Goal: Use online tool/utility: Utilize a website feature to perform a specific function

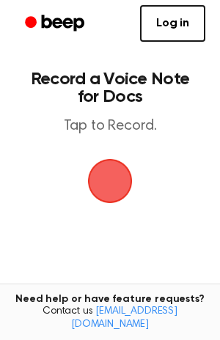
click at [114, 173] on span "button" at bounding box center [109, 181] width 41 height 41
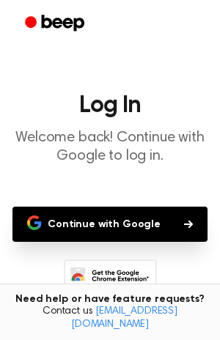
click at [110, 224] on button "Continue with Google" at bounding box center [109, 224] width 195 height 35
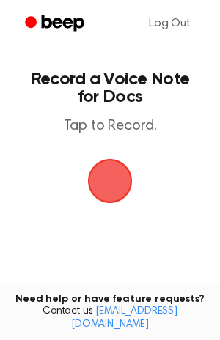
click at [102, 168] on span "button" at bounding box center [109, 181] width 41 height 41
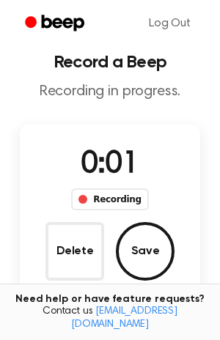
scroll to position [15, 0]
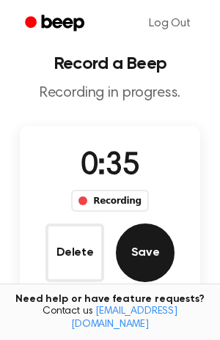
click at [163, 261] on button "Save" at bounding box center [145, 253] width 59 height 59
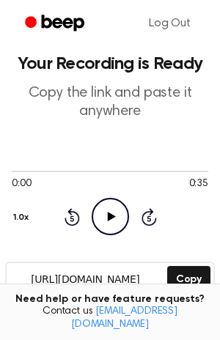
click at [120, 208] on icon "Play Audio" at bounding box center [110, 216] width 37 height 37
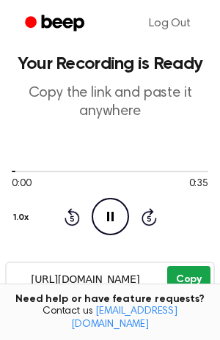
click at [189, 276] on button "Copy" at bounding box center [188, 279] width 43 height 27
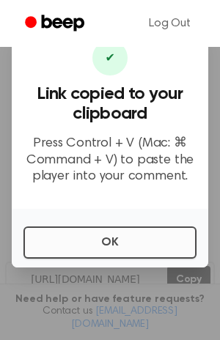
click at [114, 245] on button "OK" at bounding box center [109, 243] width 173 height 32
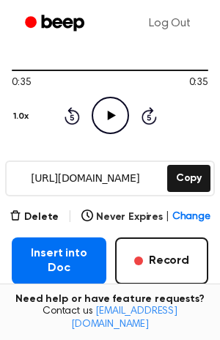
scroll to position [118, 0]
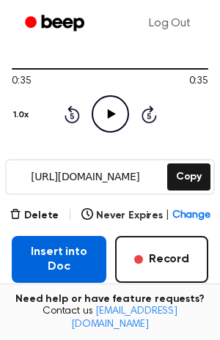
click at [56, 256] on button "Insert into Doc" at bounding box center [59, 259] width 95 height 47
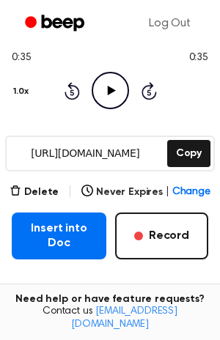
scroll to position [129, 0]
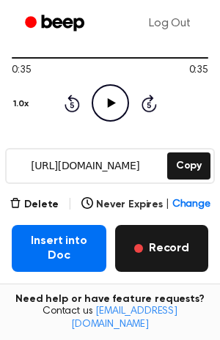
click at [166, 242] on button "Record" at bounding box center [161, 248] width 93 height 47
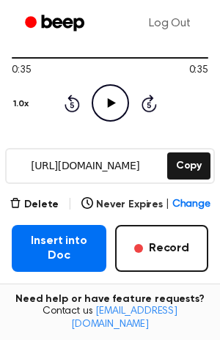
scroll to position [78, 0]
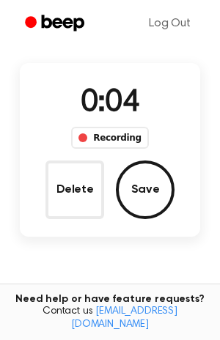
click at [66, 191] on button "Delete" at bounding box center [74, 190] width 59 height 59
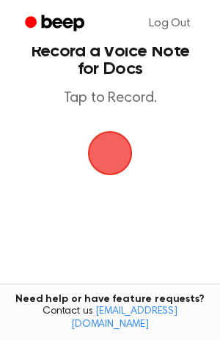
scroll to position [27, 0]
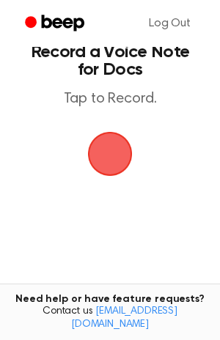
click at [109, 147] on span "button" at bounding box center [111, 155] width 48 height 48
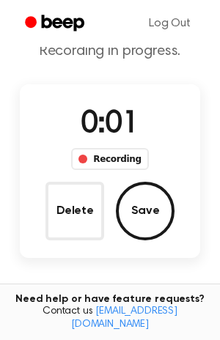
scroll to position [61, 0]
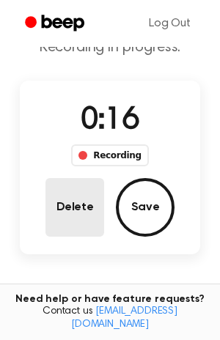
click at [79, 208] on button "Delete" at bounding box center [74, 207] width 59 height 59
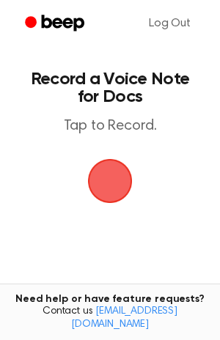
scroll to position [0, 0]
click at [119, 180] on span "button" at bounding box center [110, 181] width 45 height 45
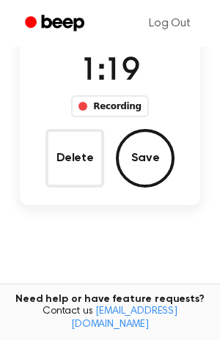
scroll to position [109, 0]
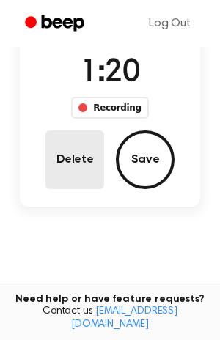
click at [89, 162] on button "Delete" at bounding box center [74, 160] width 59 height 59
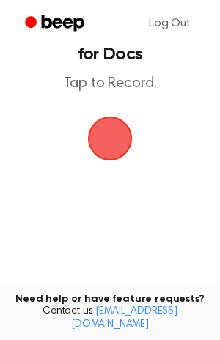
scroll to position [44, 0]
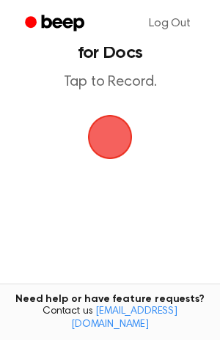
click at [120, 136] on span "button" at bounding box center [109, 137] width 41 height 41
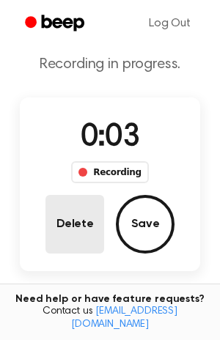
click at [67, 219] on button "Delete" at bounding box center [74, 224] width 59 height 59
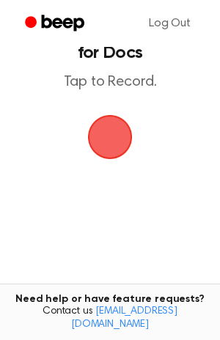
click at [111, 139] on span "button" at bounding box center [109, 137] width 41 height 41
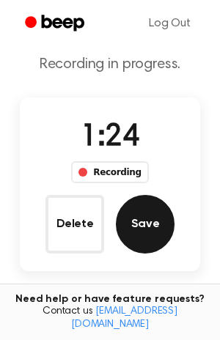
click at [139, 226] on button "Save" at bounding box center [145, 224] width 59 height 59
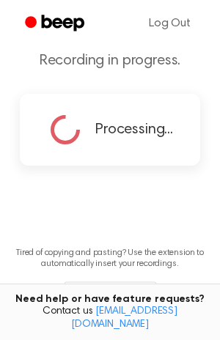
scroll to position [49, 0]
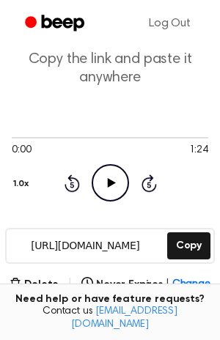
click at [103, 184] on icon "Play Audio" at bounding box center [110, 182] width 37 height 37
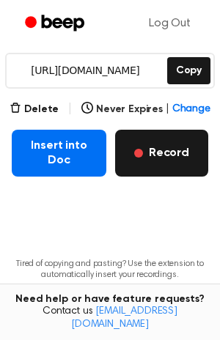
scroll to position [226, 0]
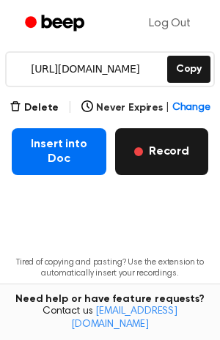
click at [143, 150] on span "button" at bounding box center [138, 151] width 9 height 9
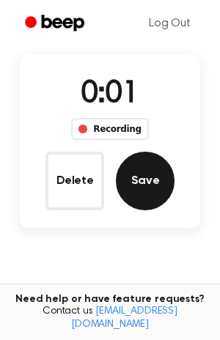
scroll to position [84, 0]
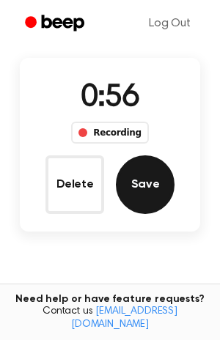
click at [147, 180] on button "Save" at bounding box center [145, 184] width 59 height 59
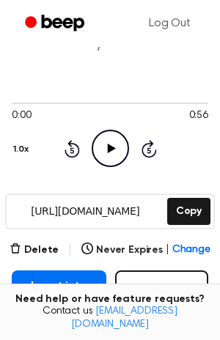
click at [110, 151] on icon at bounding box center [111, 149] width 8 height 10
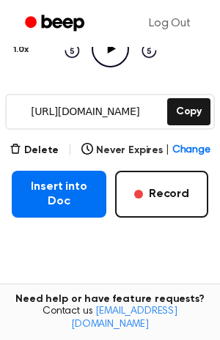
scroll to position [186, 0]
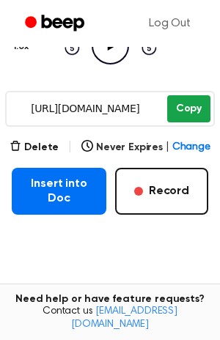
click at [184, 104] on button "Copy" at bounding box center [188, 108] width 43 height 27
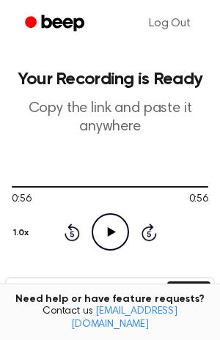
scroll to position [0, 0]
click at [34, 47] on main "Your Recording is Ready Copy the link and paste it anywhere 0:56 0:56 Your brow…" at bounding box center [110, 299] width 220 height 598
